Goal: Transaction & Acquisition: Purchase product/service

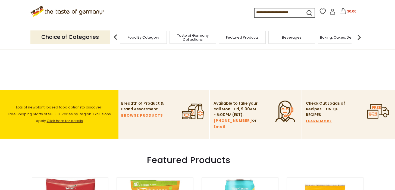
click at [98, 39] on p "Choice of Categories" at bounding box center [69, 36] width 79 height 13
click at [74, 38] on p "Choice of Categories" at bounding box center [69, 36] width 79 height 13
click at [137, 38] on span "Food By Category" at bounding box center [144, 37] width 32 height 4
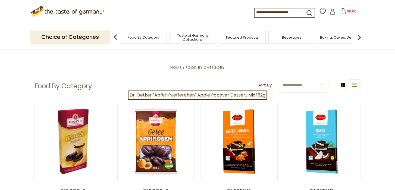
click at [359, 36] on img at bounding box center [359, 37] width 11 height 11
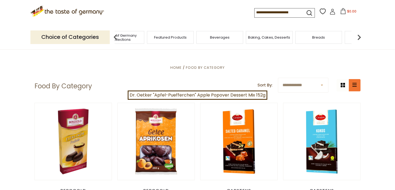
click at [354, 84] on icon "list icon" at bounding box center [355, 85] width 4 height 4
click at [359, 37] on img at bounding box center [359, 37] width 11 height 11
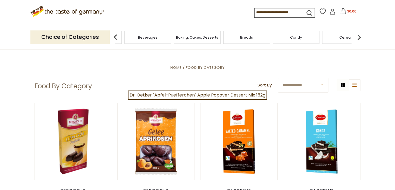
click at [359, 37] on img at bounding box center [359, 37] width 11 height 11
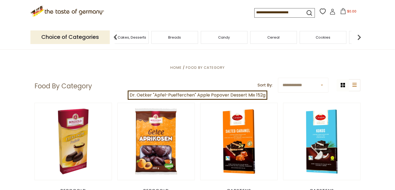
click at [359, 37] on img at bounding box center [359, 37] width 11 height 11
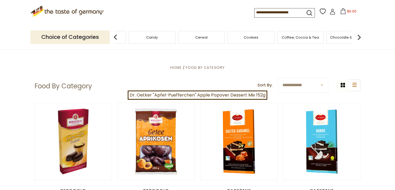
click at [359, 37] on img at bounding box center [359, 37] width 11 height 11
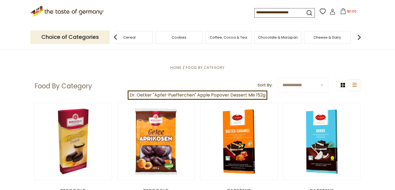
click at [359, 37] on img at bounding box center [359, 37] width 11 height 11
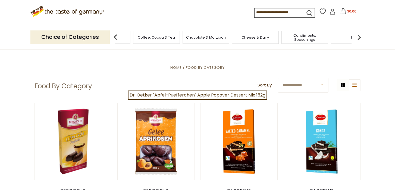
click at [359, 37] on img at bounding box center [359, 37] width 11 height 11
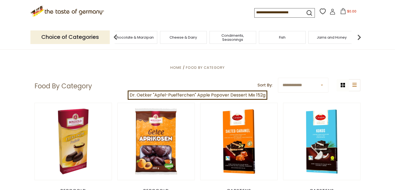
click at [359, 37] on img at bounding box center [359, 37] width 11 height 11
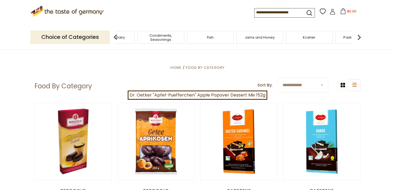
click at [359, 37] on img at bounding box center [359, 37] width 11 height 11
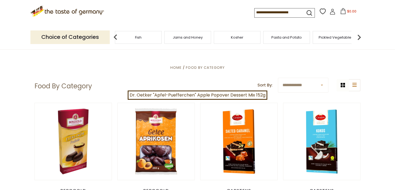
click at [359, 37] on img at bounding box center [359, 37] width 11 height 11
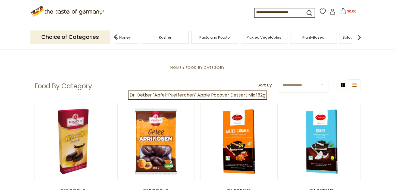
click at [359, 36] on img at bounding box center [359, 37] width 11 height 11
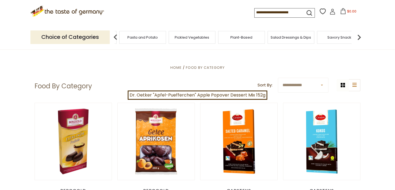
click at [359, 36] on img at bounding box center [359, 37] width 11 height 11
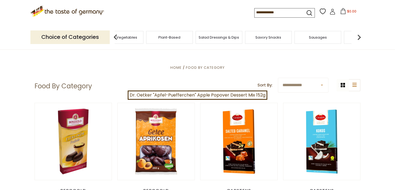
click at [359, 36] on img at bounding box center [359, 37] width 11 height 11
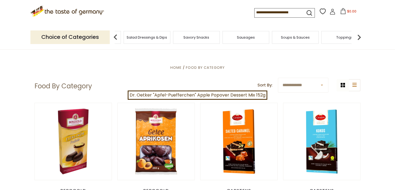
click at [257, 38] on div "Sausages" at bounding box center [246, 37] width 47 height 13
click at [239, 39] on span "Sausages" at bounding box center [246, 37] width 18 height 4
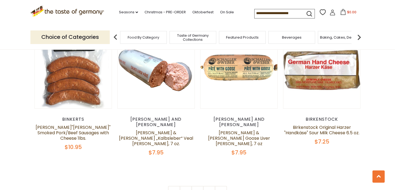
scroll to position [1303, 0]
